Goal: Communication & Community: Answer question/provide support

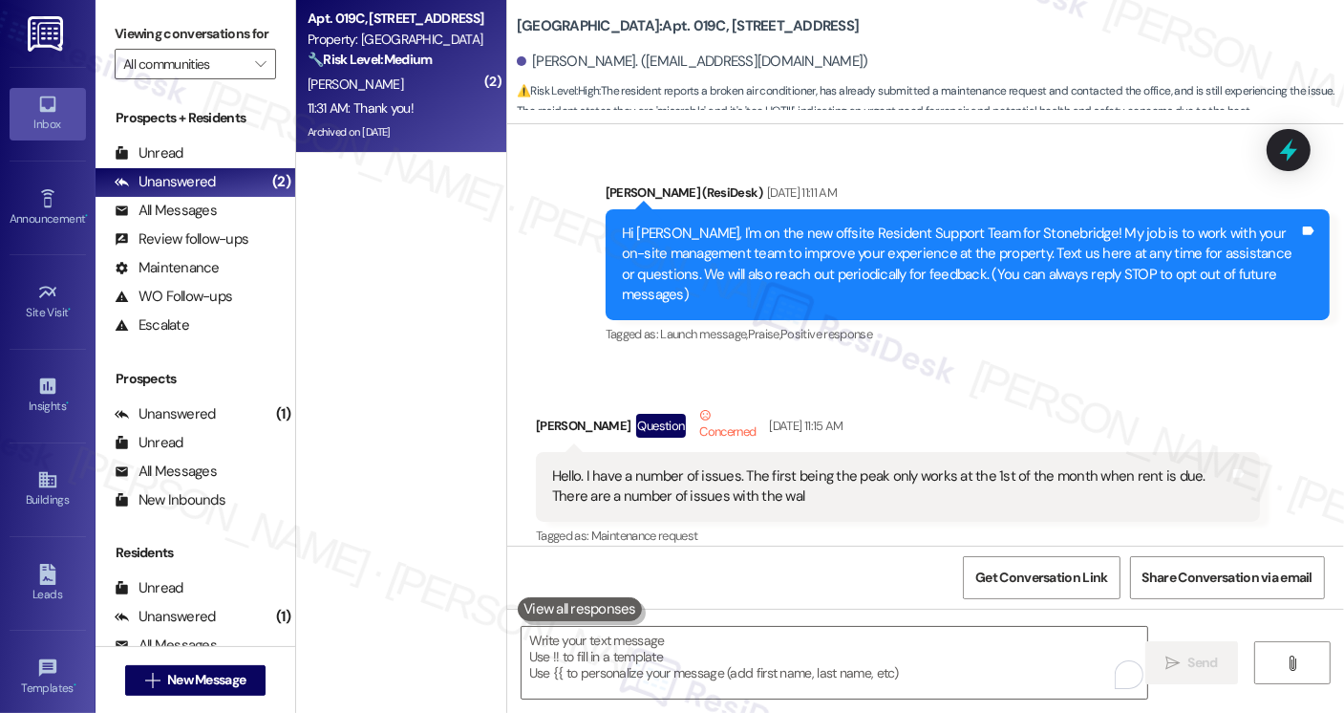
scroll to position [33375, 0]
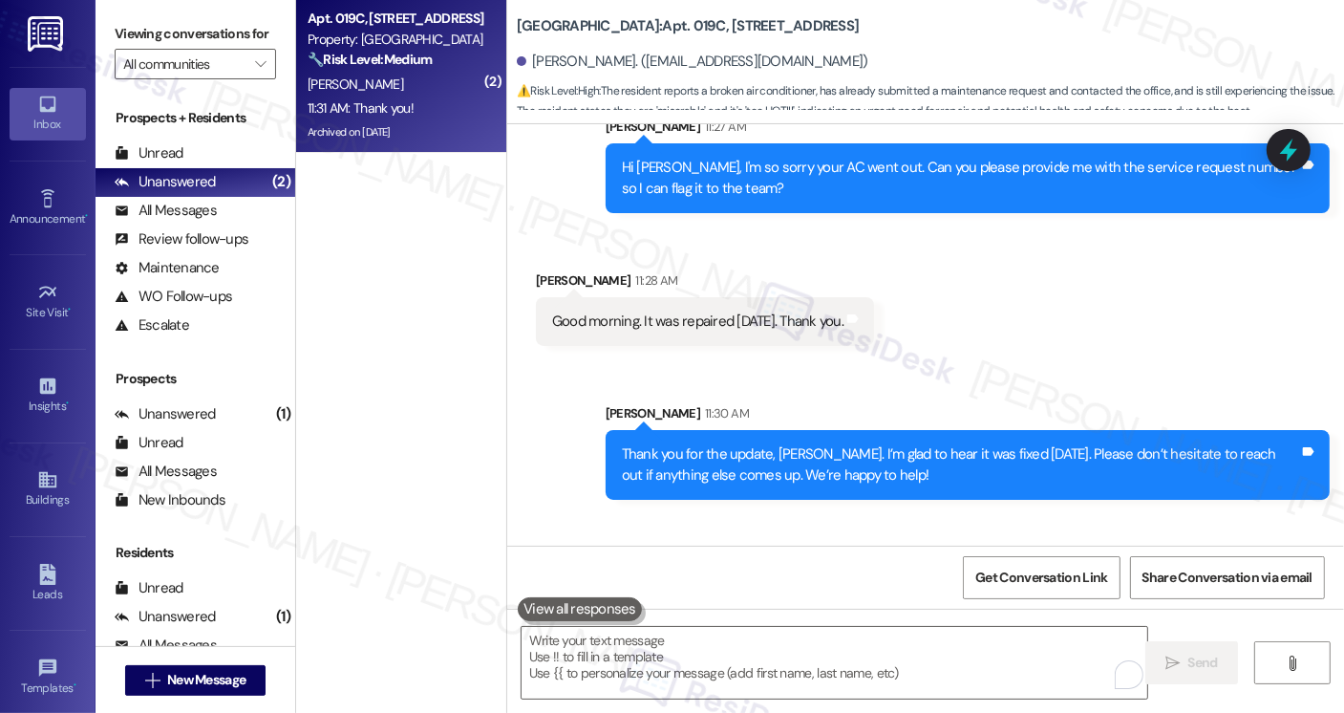
click at [707, 444] on div "Thank you for the update, [PERSON_NAME]. I’m glad to hear it was fixed [DATE]. …" at bounding box center [960, 464] width 677 height 41
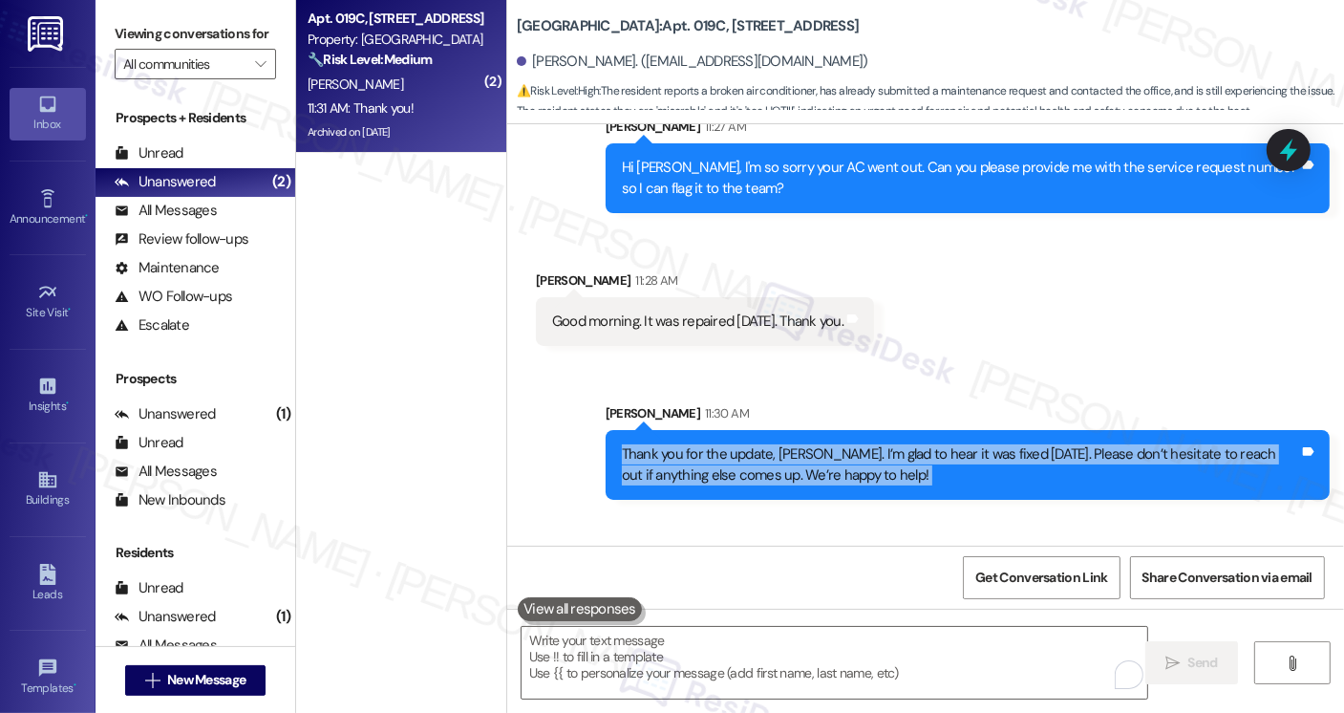
click at [707, 444] on div "Thank you for the update, [PERSON_NAME]. I’m glad to hear it was fixed [DATE]. …" at bounding box center [960, 464] width 677 height 41
click at [859, 444] on div "Thank you for the update, [PERSON_NAME]. I’m glad to hear it was fixed [DATE]. …" at bounding box center [960, 464] width 677 height 41
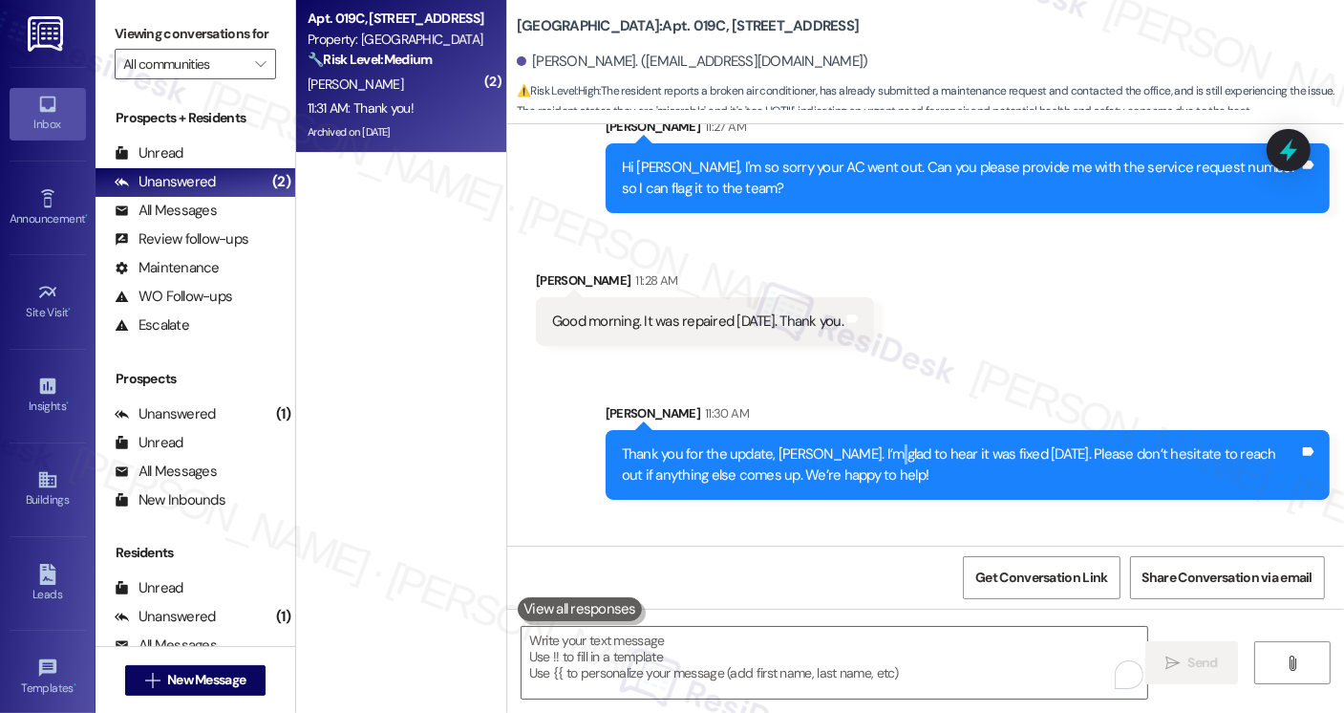
click at [859, 444] on div "Thank you for the update, [PERSON_NAME]. I’m glad to hear it was fixed [DATE]. …" at bounding box center [960, 464] width 677 height 41
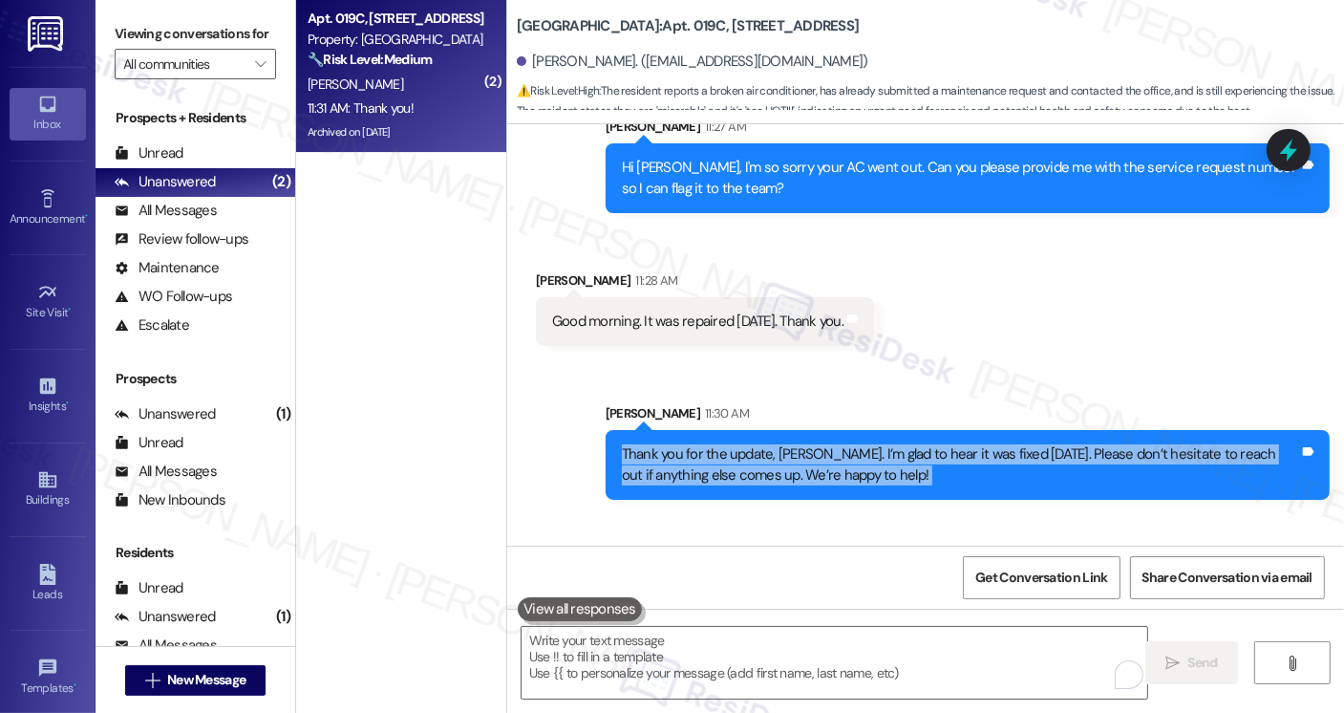
click at [859, 444] on div "Thank you for the update, [PERSON_NAME]. I’m glad to hear it was fixed [DATE]. …" at bounding box center [960, 464] width 677 height 41
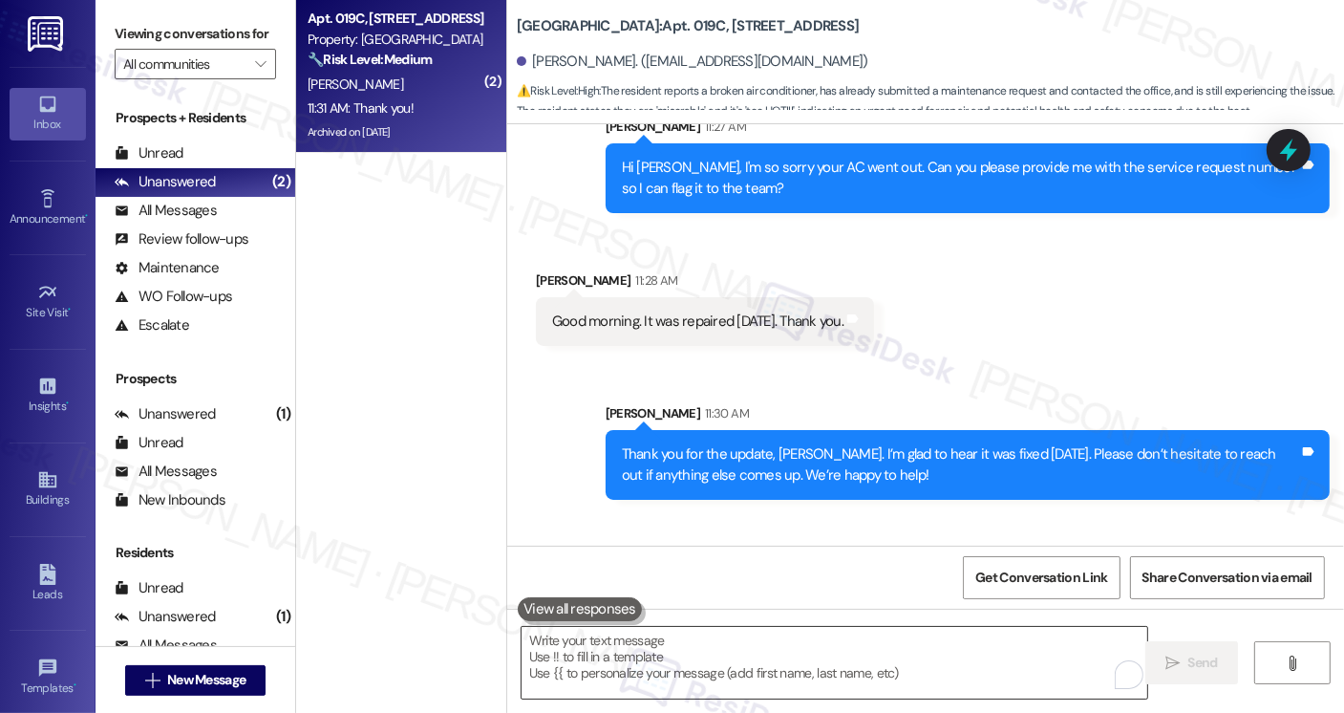
click at [615, 660] on textarea "To enrich screen reader interactions, please activate Accessibility in Grammarl…" at bounding box center [835, 663] width 626 height 72
click at [554, 584] on div "Thank you! Tags and notes" at bounding box center [605, 608] width 139 height 49
click at [615, 673] on textarea "To enrich screen reader interactions, please activate Accessibility in Grammarl…" at bounding box center [835, 663] width 626 height 72
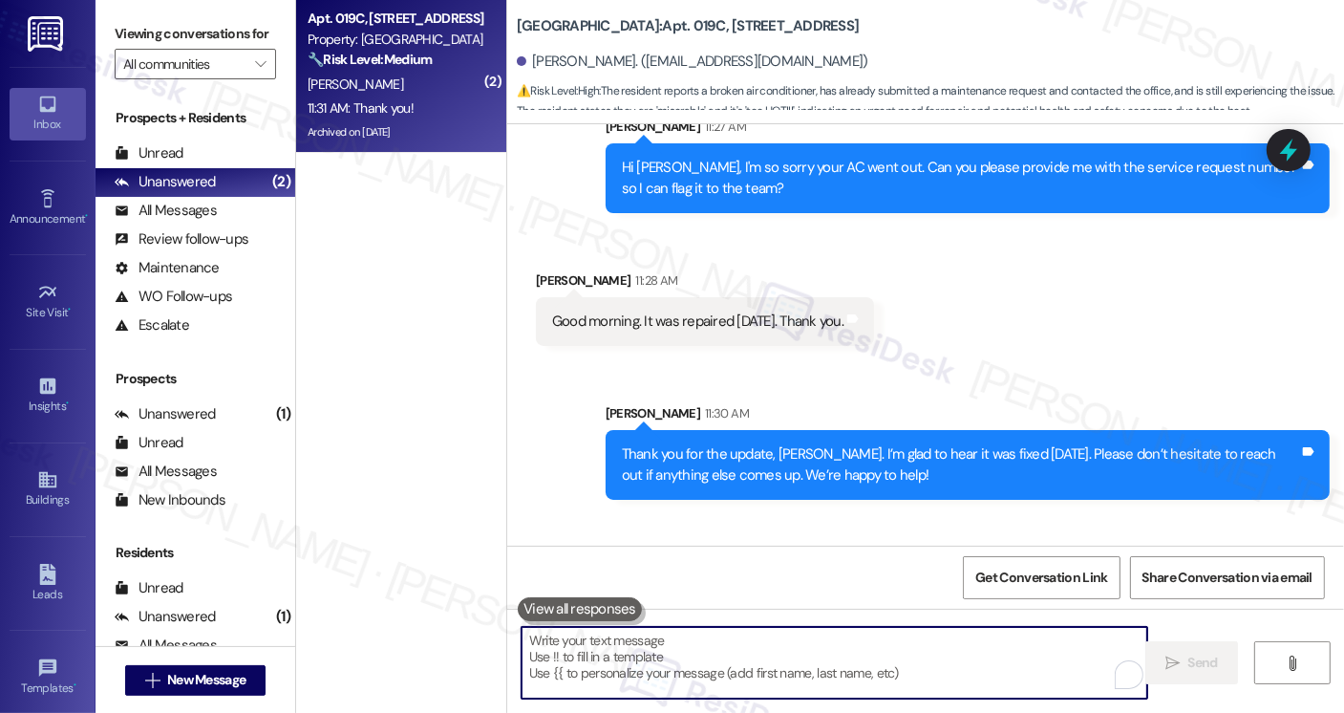
click at [703, 648] on textarea "To enrich screen reader interactions, please activate Accessibility in Grammarl…" at bounding box center [835, 663] width 626 height 72
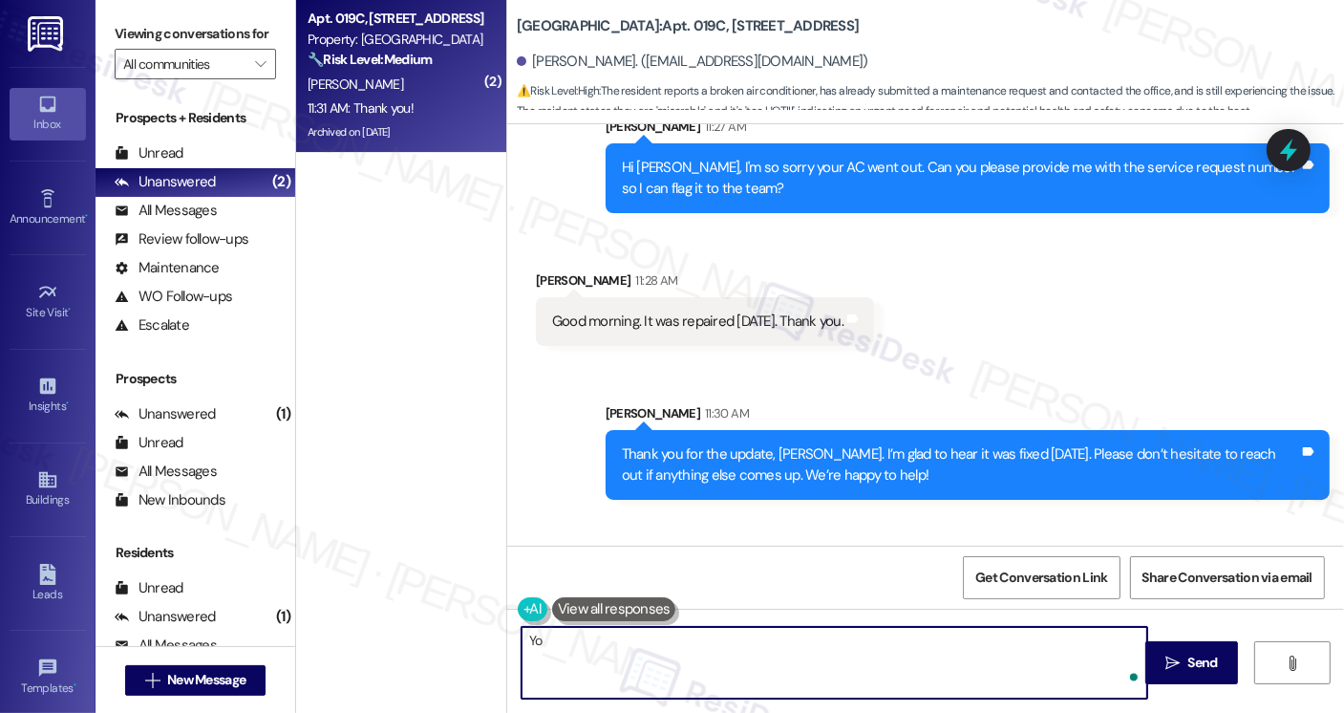
type textarea "Y"
type textarea "Anytime 😊"
click at [1197, 670] on span "Send" at bounding box center [1204, 663] width 30 height 20
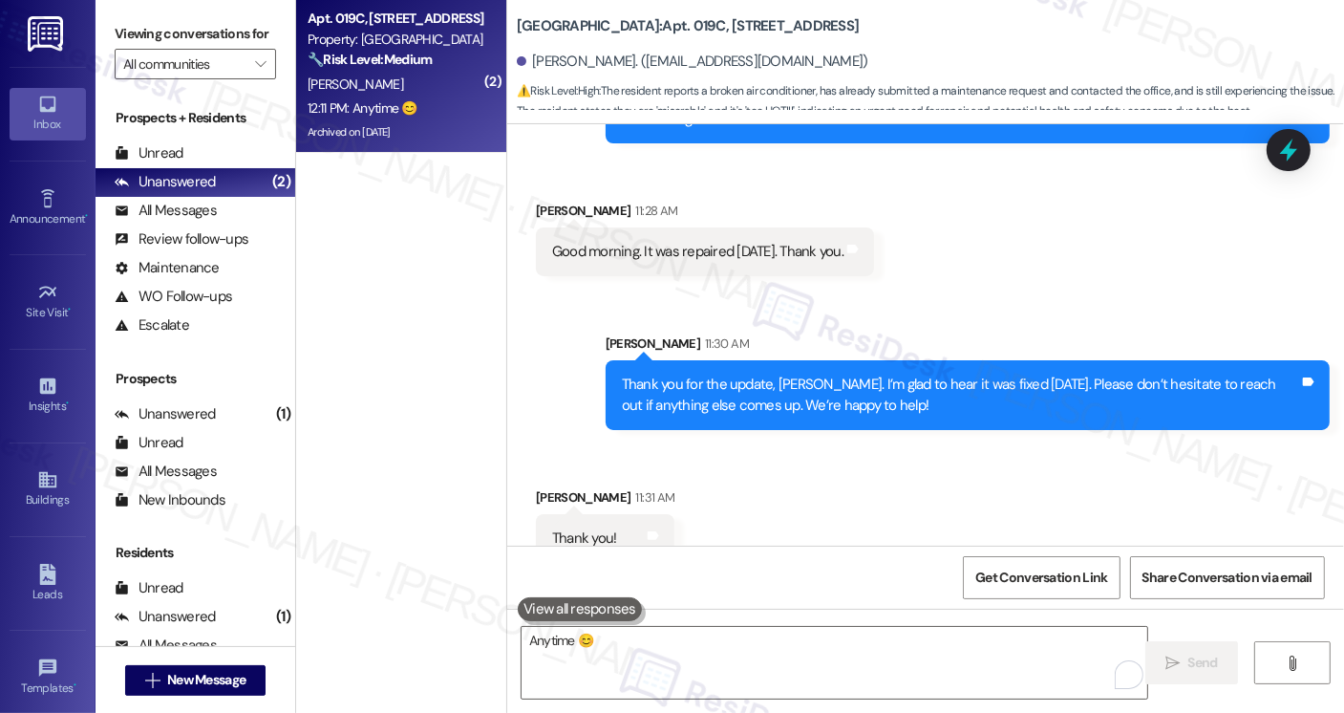
scroll to position [33508, 0]
